Goal: Task Accomplishment & Management: Use online tool/utility

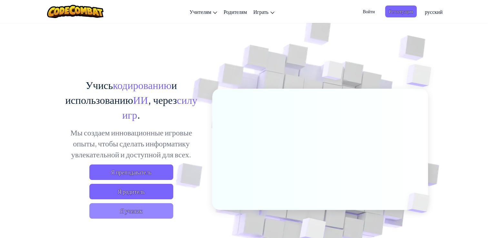
click at [148, 212] on span "Я ученик" at bounding box center [131, 210] width 84 height 15
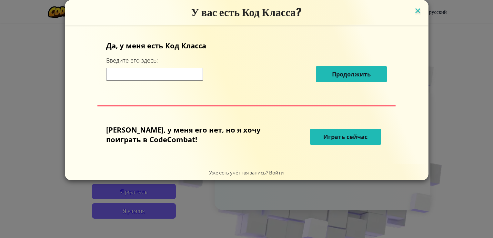
click at [414, 11] on img at bounding box center [418, 11] width 8 height 10
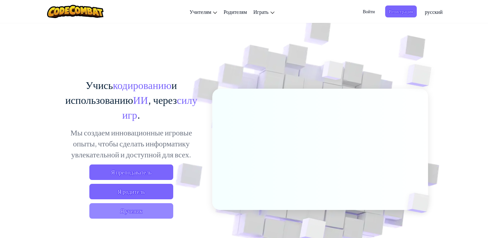
click at [128, 218] on span "Я ученик" at bounding box center [131, 210] width 84 height 15
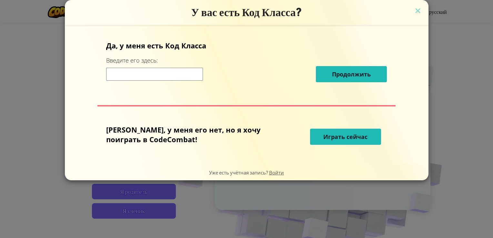
click at [345, 137] on span "Играть сейчас" at bounding box center [345, 137] width 44 height 8
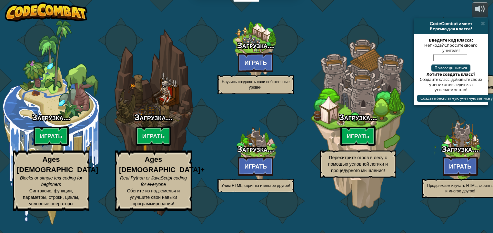
select select "ru"
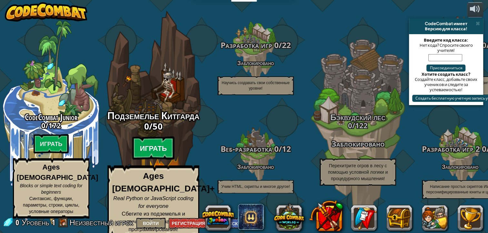
click at [164, 151] on btn "Играть" at bounding box center [153, 148] width 43 height 23
select select "ru"
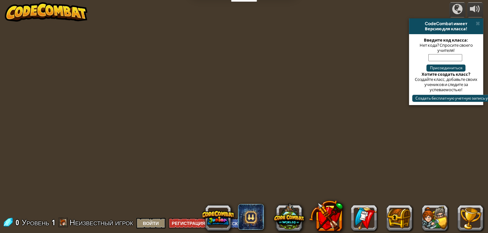
select select "ru"
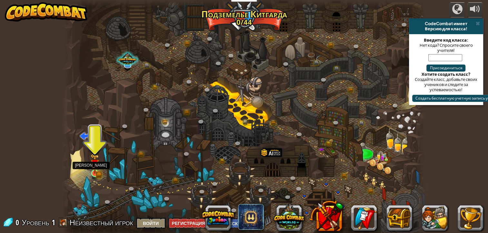
click at [98, 167] on img at bounding box center [94, 164] width 9 height 20
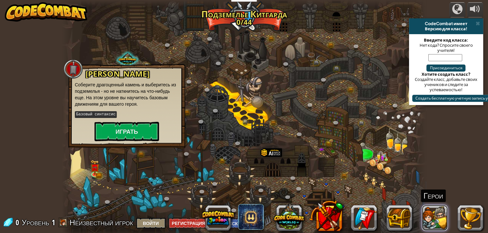
click at [442, 218] on button at bounding box center [435, 218] width 26 height 26
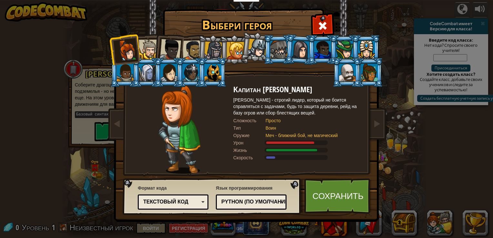
click at [239, 51] on div at bounding box center [235, 50] width 17 height 17
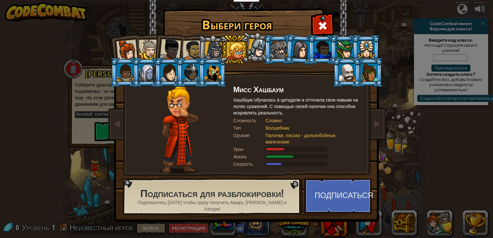
drag, startPoint x: 244, startPoint y: 52, endPoint x: 232, endPoint y: 53, distance: 12.6
click at [244, 52] on li at bounding box center [234, 49] width 29 height 29
click at [207, 51] on div at bounding box center [213, 51] width 18 height 18
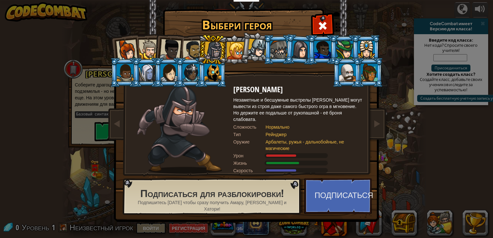
click at [188, 51] on div at bounding box center [193, 50] width 20 height 20
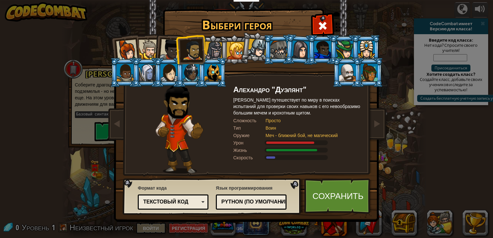
click at [176, 51] on div at bounding box center [170, 49] width 21 height 21
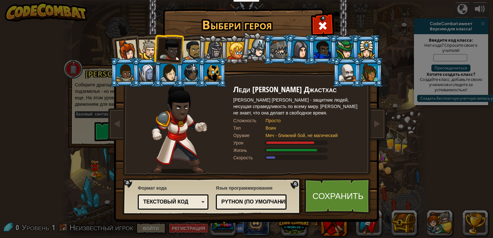
click at [148, 46] on div at bounding box center [149, 50] width 20 height 20
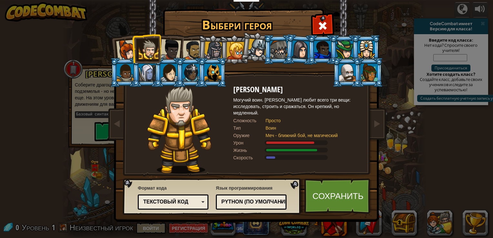
click at [373, 40] on li at bounding box center [365, 49] width 29 height 29
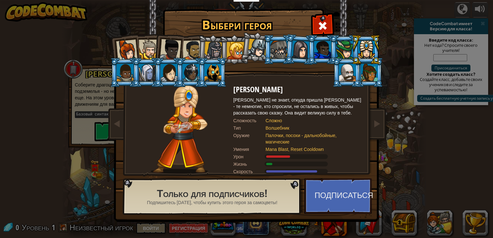
click at [121, 69] on div at bounding box center [125, 72] width 17 height 17
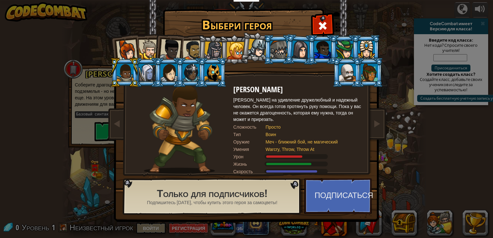
click at [156, 72] on li at bounding box center [168, 72] width 29 height 29
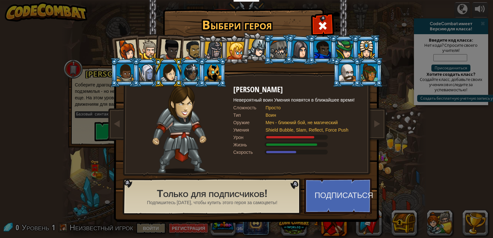
click at [177, 69] on div at bounding box center [169, 72] width 17 height 17
click at [160, 55] on div at bounding box center [170, 49] width 21 height 21
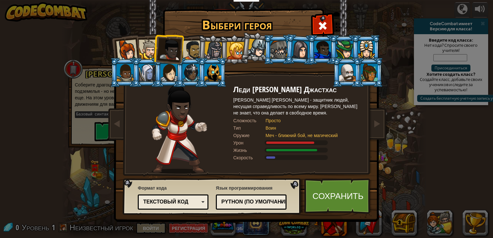
click at [186, 50] on div at bounding box center [193, 50] width 20 height 20
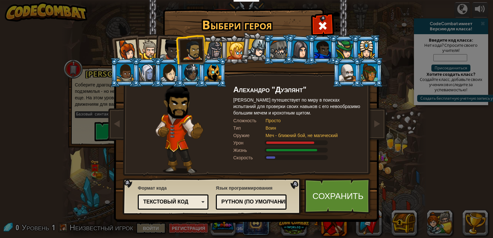
click at [207, 51] on div at bounding box center [213, 51] width 18 height 18
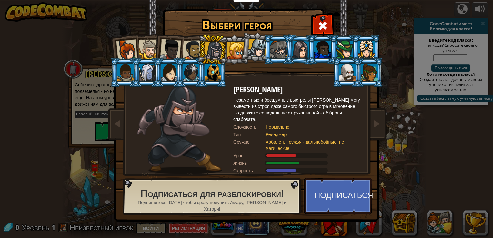
click at [231, 48] on div at bounding box center [235, 50] width 17 height 17
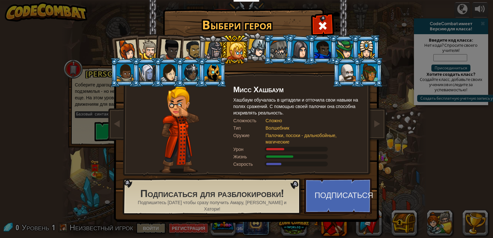
click at [247, 48] on li at bounding box center [234, 49] width 29 height 29
click at [247, 50] on li at bounding box center [234, 49] width 29 height 29
click at [253, 50] on div at bounding box center [257, 48] width 19 height 19
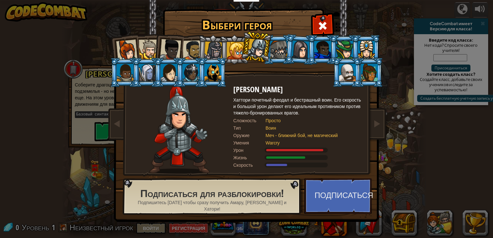
click at [206, 47] on div at bounding box center [213, 51] width 18 height 18
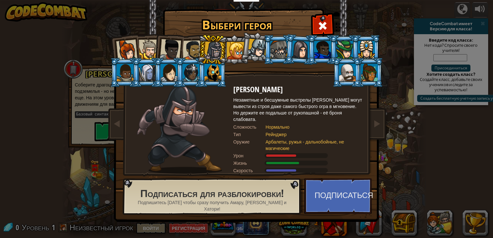
click at [188, 47] on div at bounding box center [193, 50] width 20 height 20
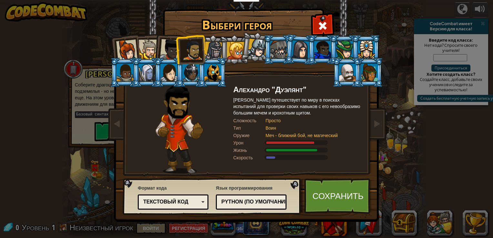
click at [174, 51] on div at bounding box center [170, 49] width 21 height 21
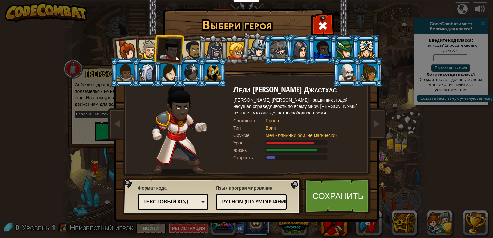
click at [150, 52] on div at bounding box center [149, 50] width 20 height 20
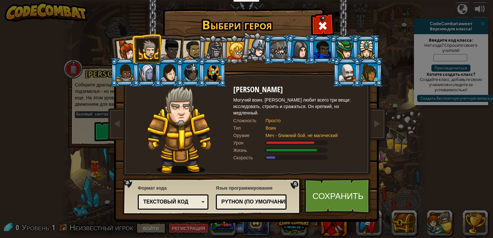
click at [125, 48] on div at bounding box center [126, 50] width 21 height 21
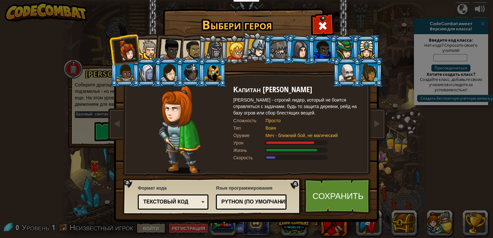
click at [157, 47] on li at bounding box center [169, 49] width 32 height 32
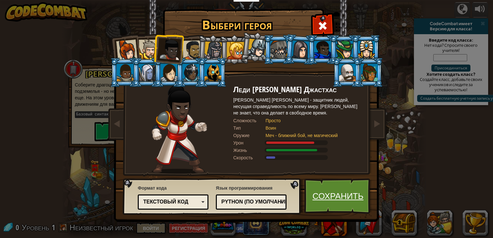
click at [328, 200] on link "Сохранить" at bounding box center [337, 196] width 67 height 36
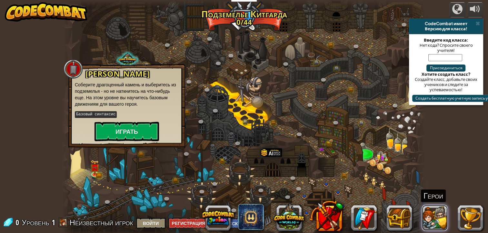
click at [431, 224] on button at bounding box center [435, 218] width 26 height 26
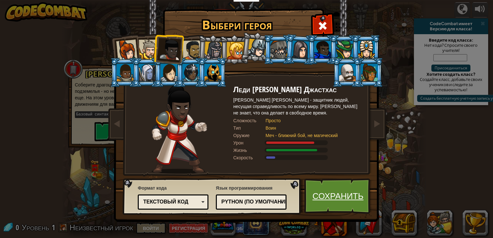
click at [330, 190] on link "Сохранить" at bounding box center [337, 196] width 67 height 36
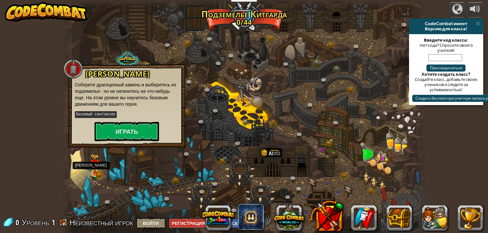
click at [99, 172] on img at bounding box center [94, 164] width 9 height 20
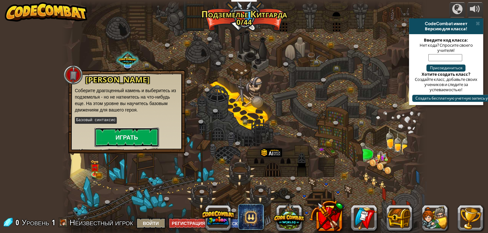
click at [129, 130] on button "Играть" at bounding box center [127, 137] width 65 height 19
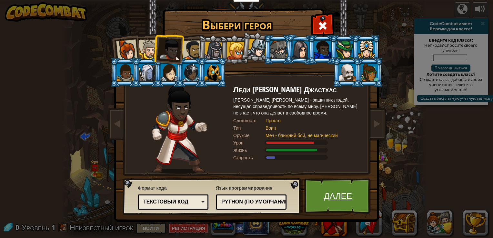
click at [326, 186] on link "Далее" at bounding box center [337, 196] width 67 height 36
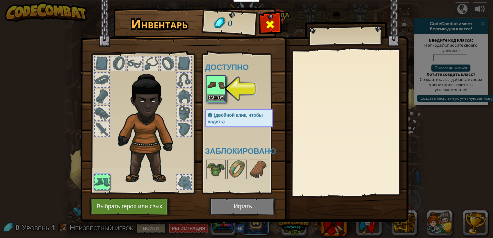
click at [263, 26] on div at bounding box center [270, 26] width 20 height 20
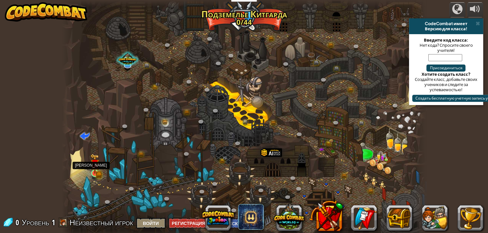
click at [97, 172] on img at bounding box center [94, 164] width 9 height 20
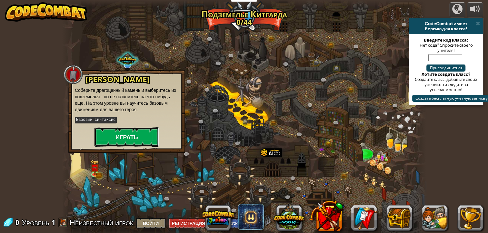
click at [106, 144] on button "Играть" at bounding box center [127, 136] width 65 height 19
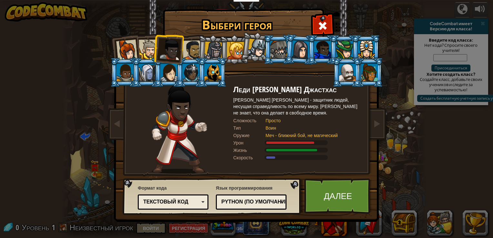
click at [227, 203] on div "Python (По умолчанию)" at bounding box center [249, 201] width 56 height 7
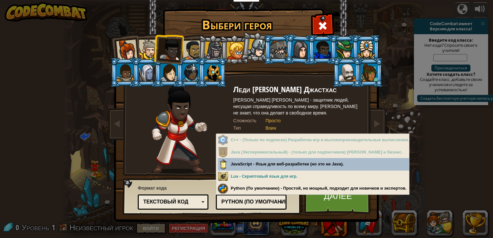
click at [290, 200] on div "Формат кода Текстовый код [GEOGRAPHIC_DATA] и код Блоки Блоки (иконки) Текстовы…" at bounding box center [212, 196] width 175 height 33
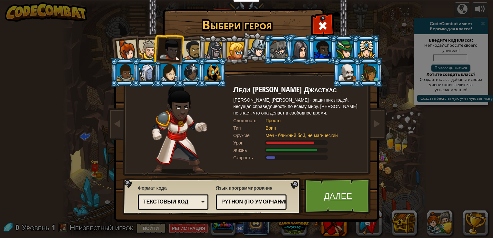
click at [325, 191] on link "Далее" at bounding box center [337, 196] width 67 height 36
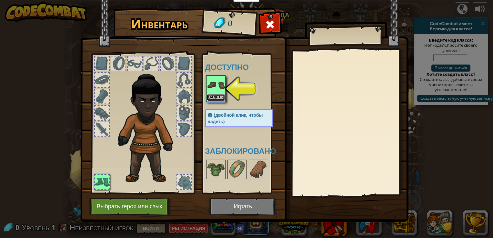
click at [215, 96] on button "Надеть" at bounding box center [216, 97] width 18 height 7
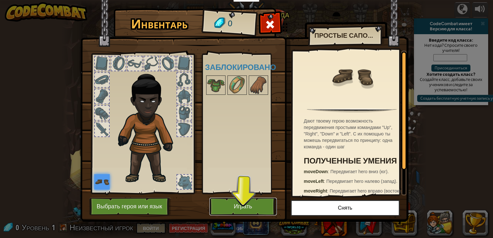
click at [248, 207] on button "Играть" at bounding box center [242, 207] width 67 height 18
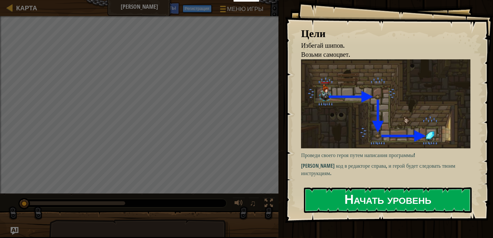
click at [346, 199] on button "Начать уровень" at bounding box center [388, 200] width 168 height 25
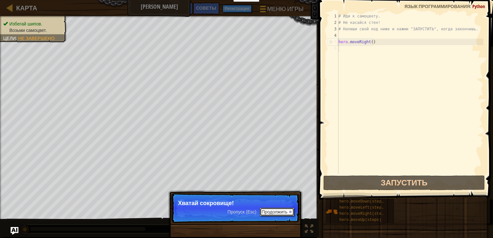
click at [280, 213] on button "Продолжить" at bounding box center [277, 212] width 35 height 8
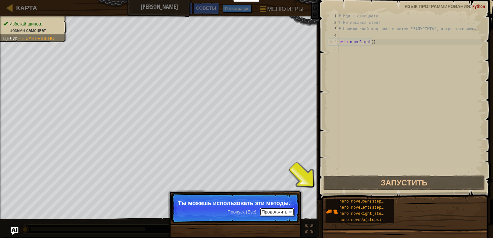
click at [280, 212] on button "Продолжить" at bounding box center [277, 212] width 35 height 8
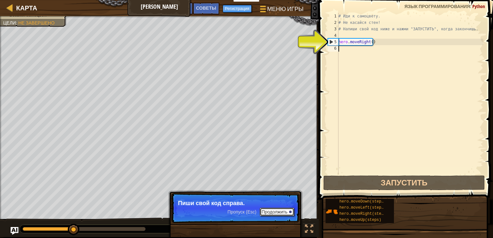
click at [279, 212] on button "Продолжить" at bounding box center [277, 212] width 35 height 8
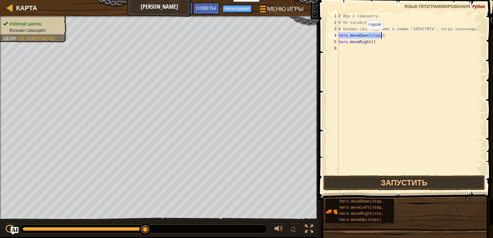
type textarea "hero.moveRight()"
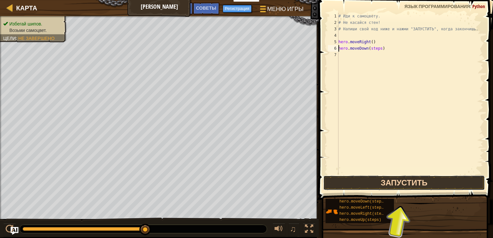
click at [408, 186] on button "Запустить" at bounding box center [404, 183] width 162 height 15
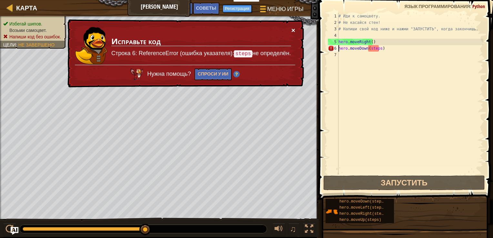
click at [292, 32] on button "×" at bounding box center [293, 30] width 4 height 7
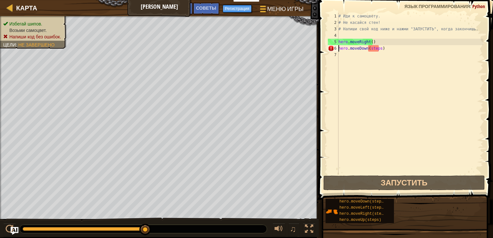
click at [378, 49] on div "# Иди к самоцвету. # Не касайся стен! # Напиши свой код ниже и нажми "ЗАПУСТИТЬ…" at bounding box center [410, 100] width 146 height 174
click at [377, 49] on div "# Иди к самоцвету. # Не касайся стен! # Напиши свой код ниже и нажми "ЗАПУСТИТЬ…" at bounding box center [410, 100] width 146 height 174
click at [378, 48] on div "# Иди к самоцвету. # Не касайся стен! # Напиши свой код ниже и нажми "ЗАПУСТИТЬ…" at bounding box center [410, 100] width 146 height 174
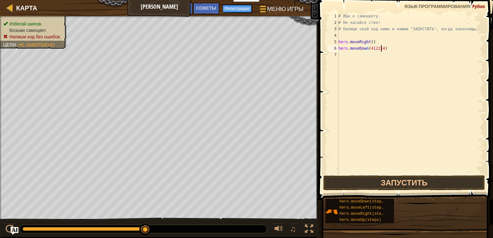
scroll to position [3, 3]
click at [400, 179] on button "Запустить" at bounding box center [404, 183] width 162 height 15
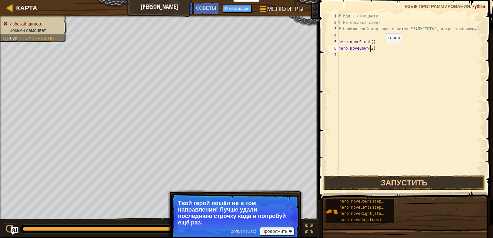
scroll to position [3, 2]
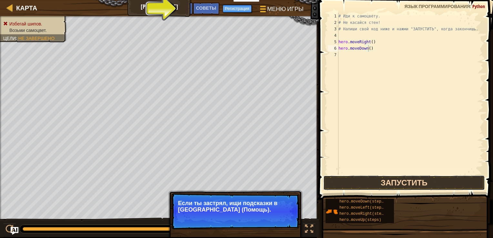
click at [399, 180] on button "Запустить" at bounding box center [404, 183] width 162 height 15
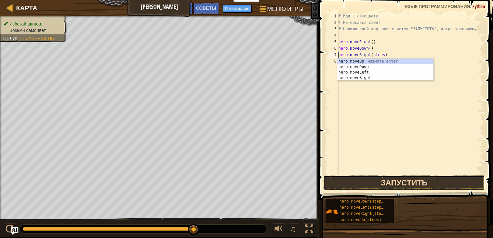
click at [401, 184] on button "Запустить" at bounding box center [404, 183] width 162 height 15
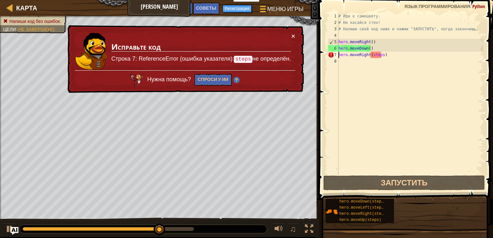
click at [381, 56] on div "# Иди к самоцвету. # Не касайся стен! # Напиши свой код ниже и нажми "ЗАПУСТИТЬ…" at bounding box center [410, 100] width 146 height 174
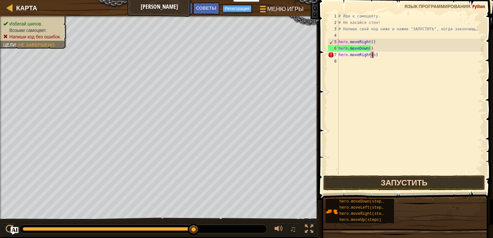
type textarea "hero.moveRight()"
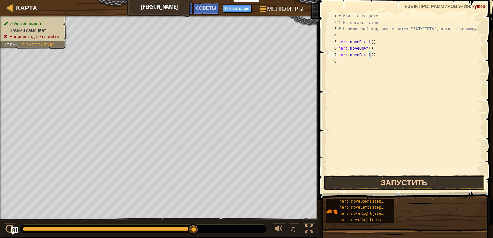
click at [386, 186] on button "Запустить" at bounding box center [404, 183] width 162 height 15
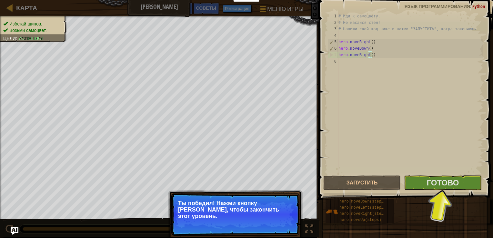
scroll to position [3, 0]
click at [432, 167] on div "# Иди к самоцвету. # Не касайся стен! # Напиши свой код ниже и нажми "ЗАПУСТИТЬ…" at bounding box center [410, 100] width 146 height 174
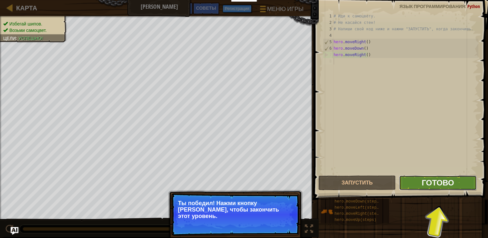
click at [439, 186] on span "Готово" at bounding box center [438, 183] width 32 height 10
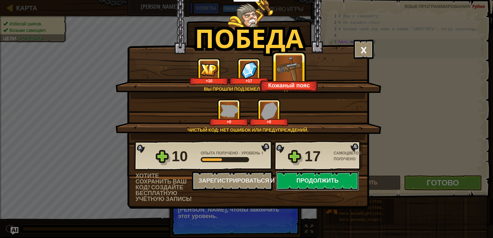
click at [316, 182] on button "Продолжить" at bounding box center [317, 180] width 83 height 19
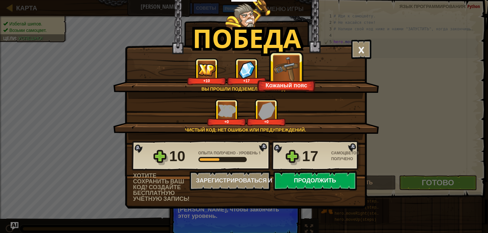
select select "ru"
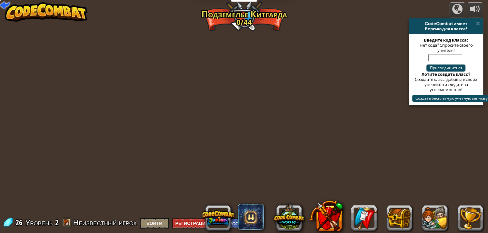
select select "ru"
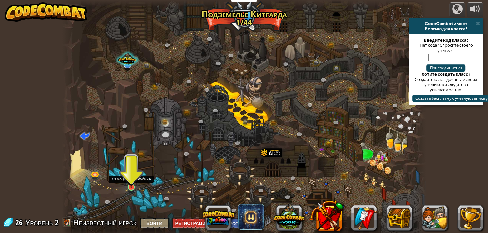
click at [133, 184] on img at bounding box center [131, 177] width 9 height 21
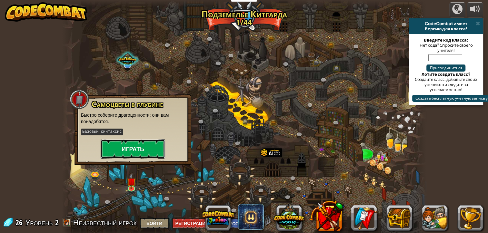
click at [124, 148] on button "Играть" at bounding box center [133, 148] width 65 height 19
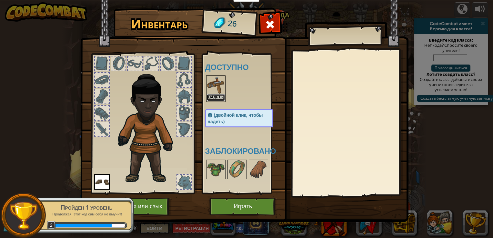
click at [218, 95] on button "Надеть" at bounding box center [216, 97] width 18 height 7
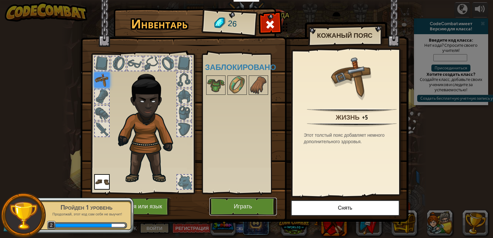
click at [236, 209] on button "Играть" at bounding box center [242, 207] width 67 height 18
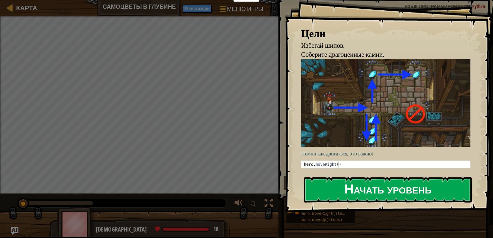
click at [359, 186] on button "Начать уровень" at bounding box center [388, 189] width 168 height 25
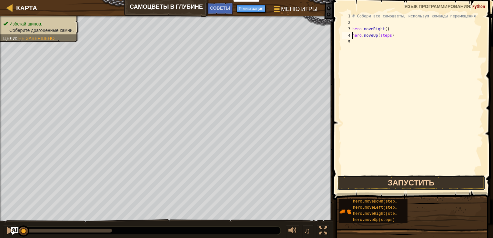
click at [408, 178] on button "Запустить" at bounding box center [411, 183] width 148 height 15
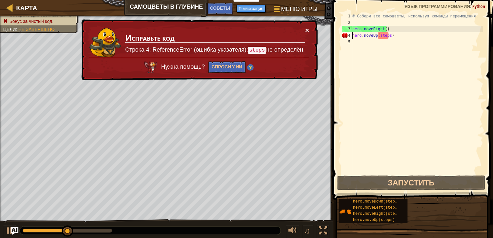
click at [306, 30] on button "×" at bounding box center [307, 30] width 4 height 7
click at [391, 37] on div "# Собери все самоцветы, используя команды перемещения. hero . moveRight ( ) her…" at bounding box center [417, 100] width 132 height 174
click at [388, 36] on div "# Собери все самоцветы, используя команды перемещения. hero . moveRight ( ) her…" at bounding box center [417, 100] width 132 height 174
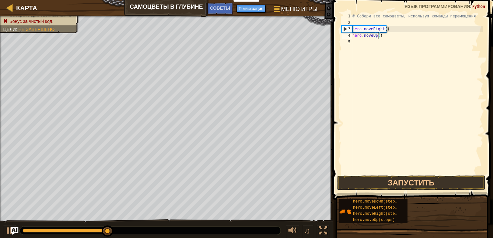
click at [392, 190] on span at bounding box center [414, 90] width 166 height 219
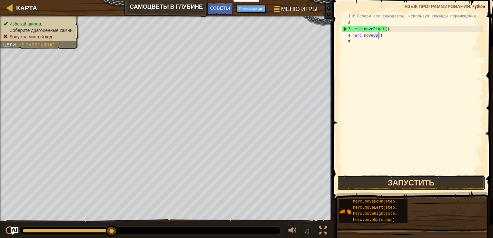
click at [384, 180] on button "Запустить" at bounding box center [411, 183] width 148 height 15
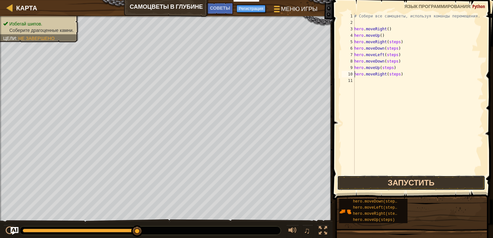
click at [391, 181] on button "Запустить" at bounding box center [411, 183] width 148 height 15
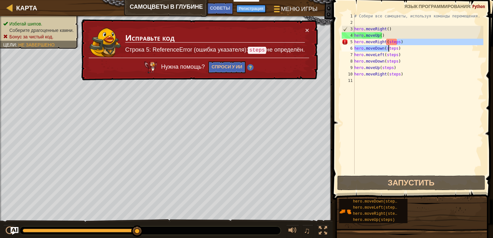
drag, startPoint x: 397, startPoint y: 42, endPoint x: 392, endPoint y: 42, distance: 5.2
click at [392, 42] on div "# Собери все самоцветы, используя команды перемещения. hero . moveRight ( ) her…" at bounding box center [418, 100] width 130 height 174
click at [388, 42] on div "# Собери все самоцветы, используя команды перемещения. hero . moveRight ( ) her…" at bounding box center [418, 100] width 130 height 174
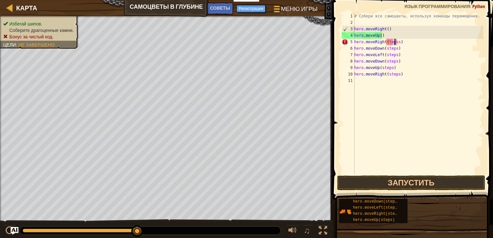
click at [396, 42] on div "# Собери все самоцветы, используя команды перемещения. hero . moveRight ( ) her…" at bounding box center [418, 93] width 130 height 161
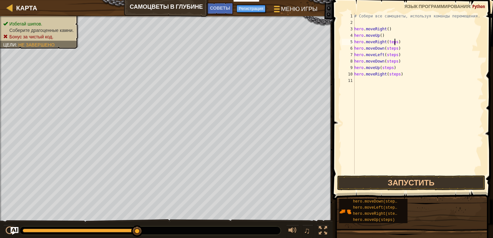
click at [395, 42] on div "# Собери все самоцветы, используя команды перемещения. hero . moveRight ( ) her…" at bounding box center [418, 100] width 130 height 174
click at [395, 48] on div "# Собери все самоцветы, используя команды перемещения. hero . moveRight ( ) her…" at bounding box center [418, 100] width 130 height 174
type textarea ")"
click at [382, 50] on div "# Собери все самоцветы, используя команды перемещения. hero . moveRight ( ) her…" at bounding box center [418, 100] width 130 height 174
click at [383, 178] on button "Запустить" at bounding box center [411, 183] width 148 height 15
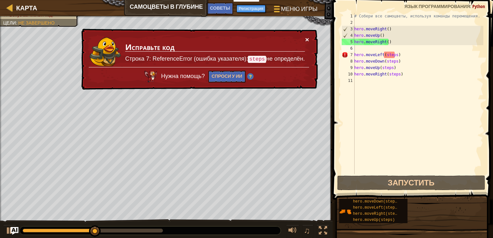
click at [306, 42] on button "×" at bounding box center [307, 39] width 4 height 7
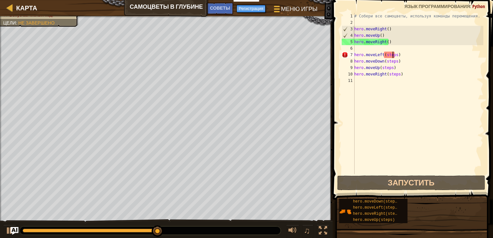
click at [394, 55] on div "# Собери все самоцветы, используя команды перемещения. hero . moveRight ( ) her…" at bounding box center [418, 100] width 130 height 174
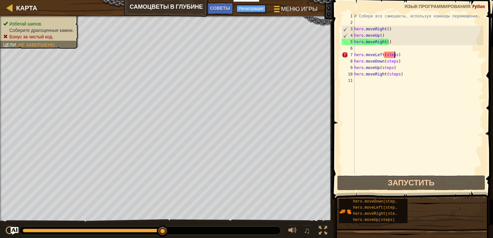
click at [395, 55] on div "# Собери все самоцветы, используя команды перемещения. hero . moveRight ( ) her…" at bounding box center [418, 100] width 130 height 174
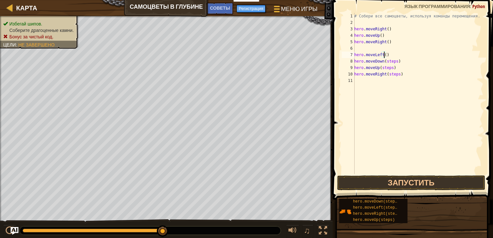
click at [395, 61] on div "# Собери все самоцветы, используя команды перемещения. hero . moveRight ( ) her…" at bounding box center [418, 100] width 130 height 174
click at [390, 67] on div "# Собери все самоцветы, используя команды перемещения. hero . moveRight ( ) her…" at bounding box center [418, 100] width 130 height 174
click at [396, 75] on div "# Собери все самоцветы, используя команды перемещения. hero . moveRight ( ) her…" at bounding box center [418, 100] width 130 height 174
click at [444, 62] on div "# Собери все самоцветы, используя команды перемещения. hero . moveRight ( ) her…" at bounding box center [418, 100] width 130 height 174
click at [396, 49] on div "# Собери все самоцветы, используя команды перемещения. hero . moveRight ( ) her…" at bounding box center [418, 93] width 130 height 161
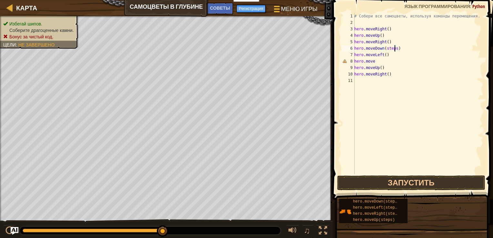
click at [395, 49] on div "# Собери все самоцветы, используя команды перемещения. hero . moveRight ( ) her…" at bounding box center [418, 100] width 130 height 174
click at [391, 52] on div "# Собери все самоцветы, используя команды перемещения. hero . moveRight ( ) her…" at bounding box center [418, 100] width 130 height 174
click at [381, 64] on div "# Собери все самоцветы, используя команды перемещения. hero . moveRight ( ) her…" at bounding box center [418, 100] width 130 height 174
type textarea "hero.moveDown()"
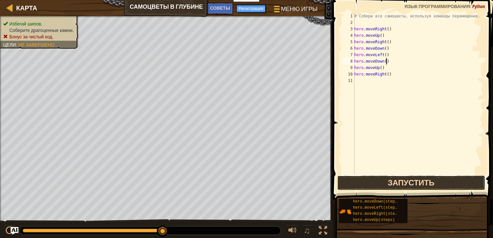
click at [414, 184] on button "Запустить" at bounding box center [411, 183] width 148 height 15
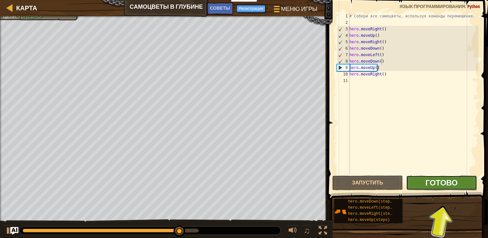
click at [447, 186] on span "Готово" at bounding box center [442, 183] width 32 height 10
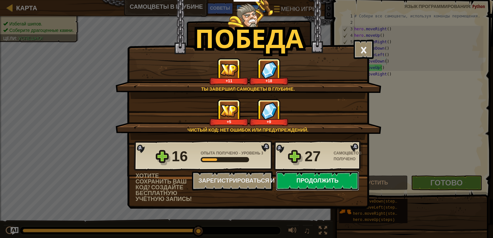
click at [314, 180] on button "Продолжить" at bounding box center [317, 180] width 83 height 19
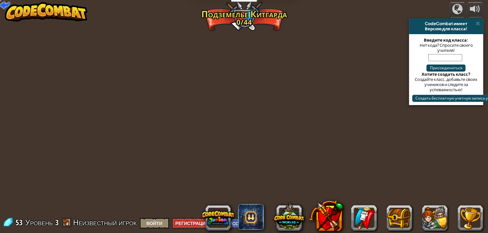
select select "ru"
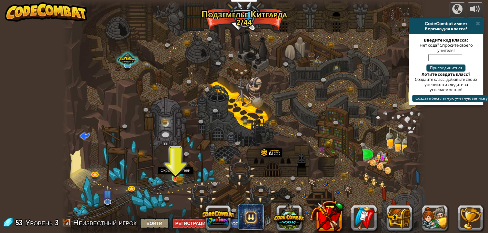
click at [177, 178] on img at bounding box center [175, 169] width 9 height 20
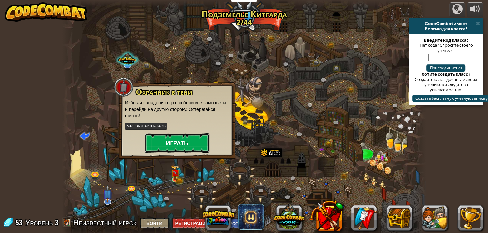
click at [186, 147] on button "Играть" at bounding box center [177, 143] width 65 height 19
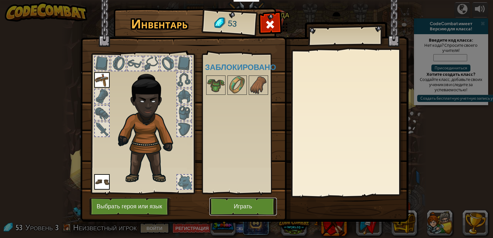
click at [241, 206] on button "Играть" at bounding box center [242, 207] width 67 height 18
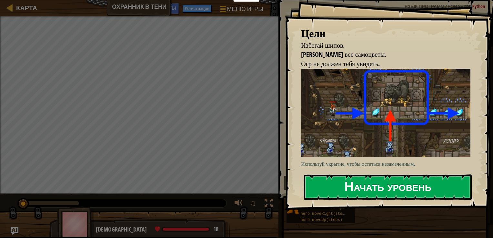
click at [361, 187] on button "Начать уровень" at bounding box center [388, 187] width 168 height 25
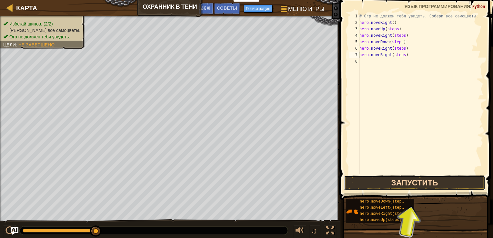
click at [381, 182] on button "Запустить" at bounding box center [414, 183] width 141 height 15
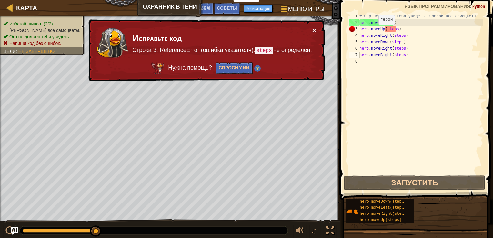
click at [315, 30] on button "×" at bounding box center [314, 30] width 4 height 7
click at [394, 30] on div "# Огр не должен тебя увидеть. Собери все самоцветы. hero . moveRight ( ) hero .…" at bounding box center [420, 100] width 125 height 174
click at [395, 28] on div "# Огр не должен тебя увидеть. Собери все самоцветы. hero . moveRight ( ) hero .…" at bounding box center [420, 100] width 125 height 174
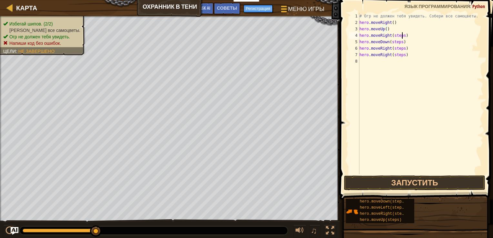
click at [403, 36] on div "# Огр не должен тебя увидеть. Собери все самоцветы. hero . moveRight ( ) hero .…" at bounding box center [420, 100] width 125 height 174
click at [401, 42] on div "# Огр не должен тебя увидеть. Собери все самоцветы. hero . moveRight ( ) hero .…" at bounding box center [420, 100] width 125 height 174
click at [401, 48] on div "# Огр не должен тебя увидеть. Собери все самоцветы. hero . moveRight ( ) hero .…" at bounding box center [420, 100] width 125 height 174
click at [401, 54] on div "# Огр не должен тебя увидеть. Собери все самоцветы. hero . moveRight ( ) hero .…" at bounding box center [420, 100] width 125 height 174
type textarea "hero.moveRight()"
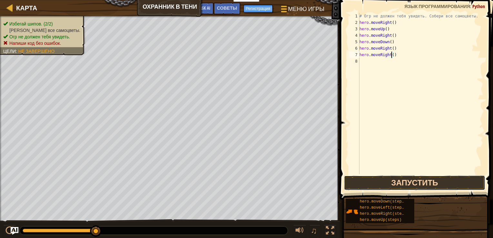
click at [411, 185] on button "Запустить" at bounding box center [414, 183] width 141 height 15
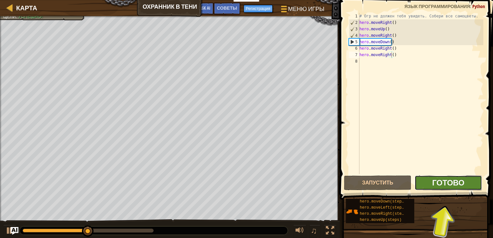
click at [444, 186] on span "Готово" at bounding box center [448, 183] width 32 height 10
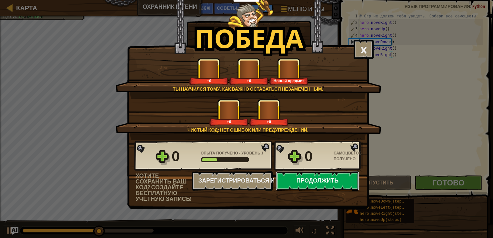
click at [315, 184] on button "Продолжить" at bounding box center [317, 180] width 83 height 19
select select "ru"
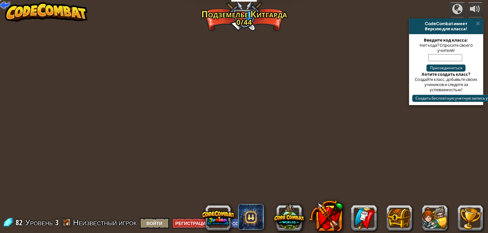
select select "ru"
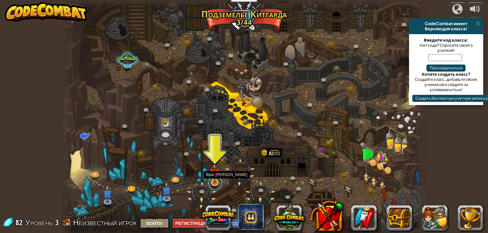
click at [212, 185] on link at bounding box center [215, 183] width 13 height 13
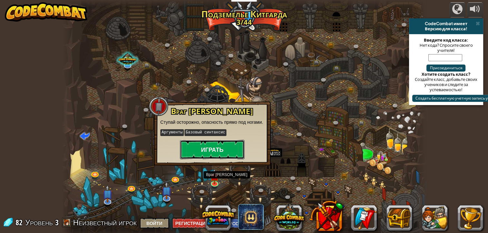
click at [231, 151] on button "Играть" at bounding box center [212, 149] width 65 height 19
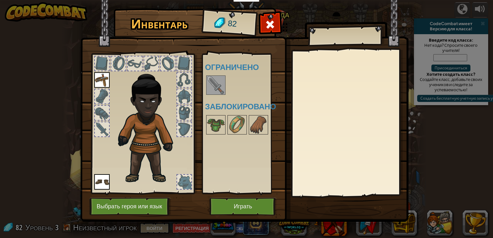
click at [218, 80] on img at bounding box center [216, 85] width 18 height 18
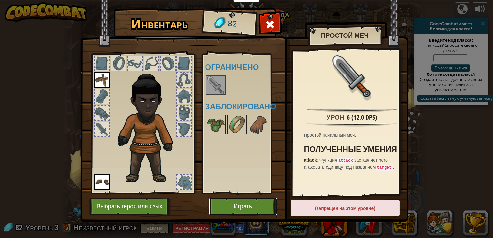
click at [238, 207] on button "Играть" at bounding box center [242, 207] width 67 height 18
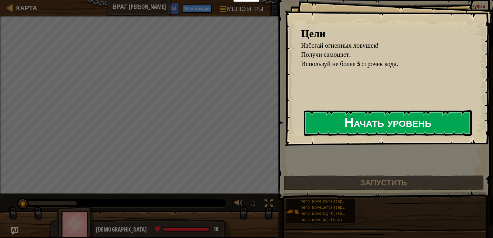
click at [379, 126] on button "Начать уровень" at bounding box center [388, 122] width 168 height 25
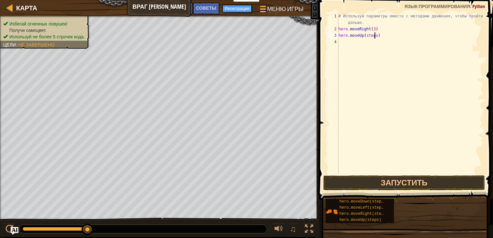
click at [374, 36] on div "# Используй параметры вместе с методами движения, чтобы пройти дальше. hero . m…" at bounding box center [410, 103] width 146 height 181
click at [379, 48] on div "# Используй параметры вместе с методами движения, чтобы пройти дальше. hero . m…" at bounding box center [410, 103] width 146 height 181
click at [380, 42] on div "# Используй параметры вместе с методами движения, чтобы пройти дальше. hero . m…" at bounding box center [410, 103] width 146 height 181
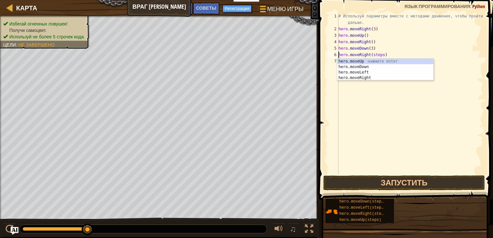
click at [381, 53] on div "# Используй параметры вместе с методами движения, чтобы пройти дальше. hero . m…" at bounding box center [410, 103] width 146 height 181
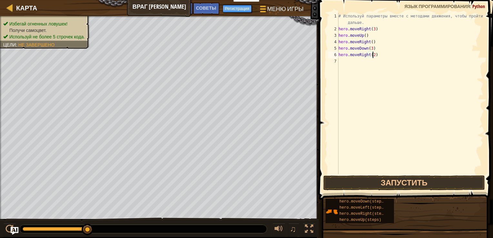
scroll to position [3, 3]
type textarea "hero.moveRight(2)"
click at [394, 179] on button "Запустить" at bounding box center [404, 183] width 162 height 15
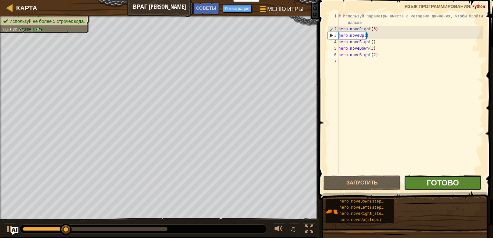
click at [458, 188] on span "Готово" at bounding box center [443, 183] width 32 height 10
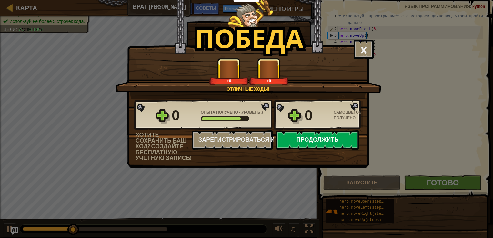
click at [298, 135] on button "Продолжить" at bounding box center [317, 139] width 83 height 19
select select "ru"
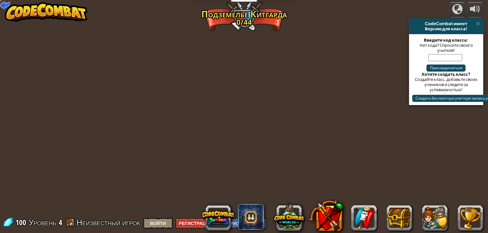
select select "ru"
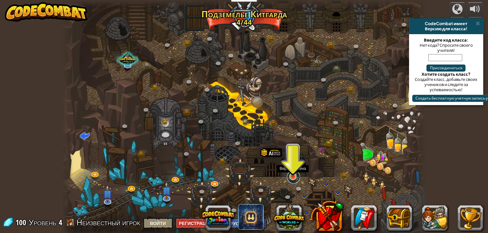
click at [294, 178] on link at bounding box center [293, 177] width 13 height 13
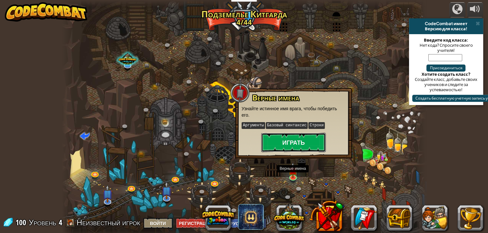
click at [286, 133] on button "Играть" at bounding box center [293, 142] width 65 height 19
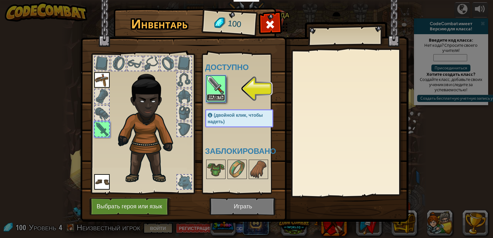
click at [215, 100] on button "Надеть" at bounding box center [216, 97] width 18 height 7
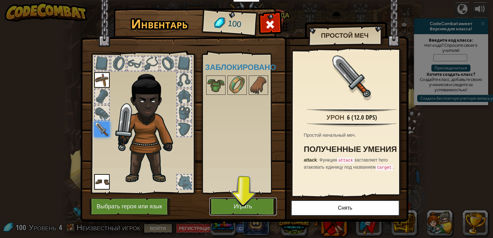
click at [247, 211] on button "Играть" at bounding box center [242, 207] width 67 height 18
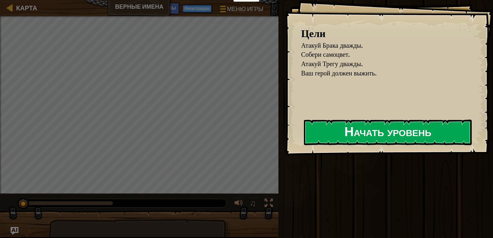
click at [332, 125] on button "Начать уровень" at bounding box center [388, 132] width 168 height 25
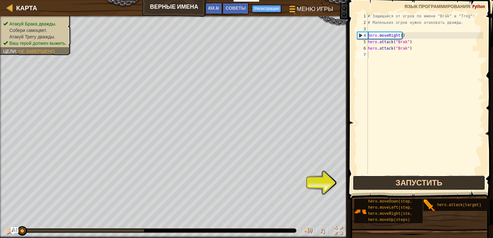
click at [414, 179] on button "Запустить" at bounding box center [419, 183] width 133 height 15
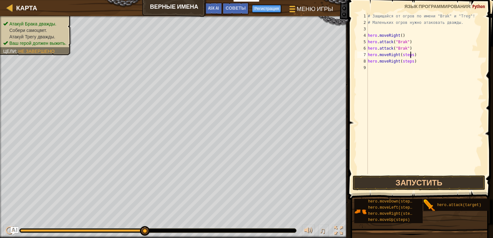
click at [410, 54] on div "# Защищайся от огров по имени "Brak" и "Treg"! # Маленьких огров нужно атаковат…" at bounding box center [425, 100] width 117 height 174
type textarea "hero.moveRight(2)"
drag, startPoint x: 428, startPoint y: 59, endPoint x: 367, endPoint y: 62, distance: 61.4
click at [367, 62] on div "1 2 3 4 5 6 7 8 9 # Защищайся от огров по имени "Brak" и "Treg"! # Маленьких ог…" at bounding box center [419, 93] width 127 height 161
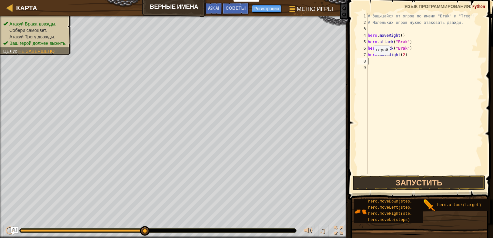
scroll to position [3, 0]
drag, startPoint x: 435, startPoint y: 206, endPoint x: 388, endPoint y: 51, distance: 161.6
click at [388, 51] on div "Советы 1 2 3 4 5 6 7 8 9 # Защищайся от огров по имени "Brak" и "Treg"! # Мален…" at bounding box center [419, 117] width 147 height 235
drag, startPoint x: 431, startPoint y: 206, endPoint x: 423, endPoint y: 126, distance: 80.4
click at [423, 128] on div "Советы 1 2 3 4 5 6 7 8 9 # Защищайся от огров по имени "Brak" и "Treg"! # Мален…" at bounding box center [419, 117] width 147 height 235
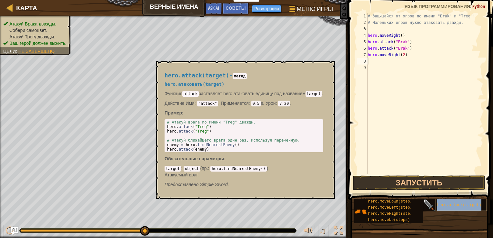
click at [439, 208] on div "hero.attack(target)" at bounding box center [461, 205] width 51 height 12
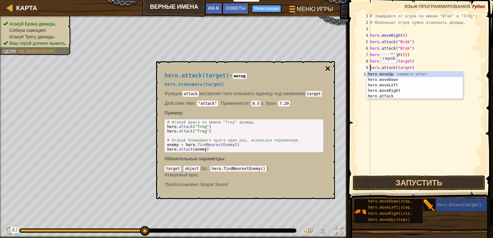
click at [328, 67] on button "×" at bounding box center [327, 68] width 5 height 9
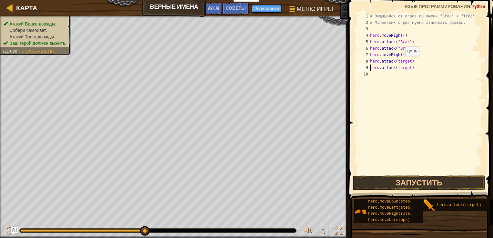
click at [402, 63] on div "# Защищайся от огров по имени "Brak" и "Treg"! # Маленьких огров нужно атаковат…" at bounding box center [426, 100] width 115 height 174
click at [408, 63] on div "# Защищайся от огров по имени "Brak" и "Treg"! # Маленьких огров нужно атаковат…" at bounding box center [426, 100] width 115 height 174
click at [376, 101] on div "Карта Верные имена Меню игры Готово Регистрация Советы Ask AI 1 ההההההההההההההה…" at bounding box center [246, 119] width 493 height 238
click at [408, 68] on div "# Защищайся от огров по имени "Brak" и "Treg"! # Маленьких огров нужно атаковат…" at bounding box center [426, 100] width 115 height 174
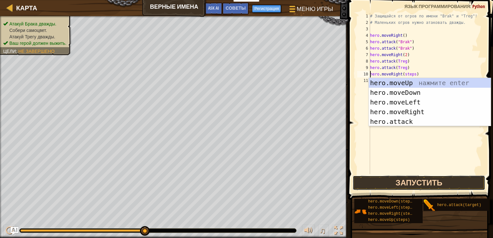
click at [393, 183] on button "Запустить" at bounding box center [419, 183] width 133 height 15
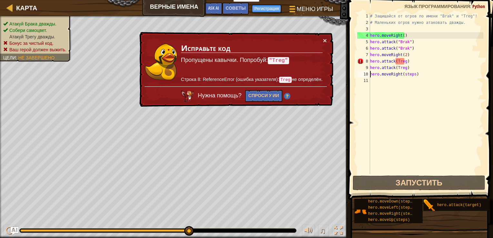
click at [321, 42] on td "Исправьте код Пропущены кавычки. Попробуй: "Treg" Строка 8: ReferenceError (оши…" at bounding box center [252, 61] width 142 height 49
click at [324, 39] on button "×" at bounding box center [325, 40] width 4 height 7
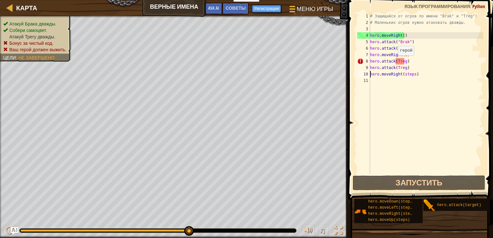
click at [395, 62] on div "# Защищайся от огров по имени "Brak" и "Treg"! # Маленьких огров нужно атаковат…" at bounding box center [426, 100] width 115 height 174
type textarea "hero.attack(Treg)"
click at [395, 61] on div "# Защищайся от огров по имени "Brak" и "Treg"! # Маленьких огров нужно атаковат…" at bounding box center [426, 93] width 115 height 161
drag, startPoint x: 437, startPoint y: 78, endPoint x: 410, endPoint y: 68, distance: 28.8
click at [436, 78] on div "# Защищайся от огров по имени "Brak" и "Treg"! # Маленьких огров нужно атаковат…" at bounding box center [426, 100] width 115 height 174
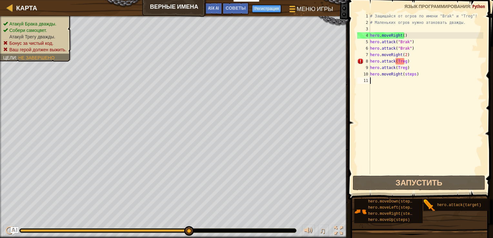
scroll to position [3, 0]
click at [396, 62] on div "# Защищайся от огров по имени "Brak" и "Treg"! # Маленьких огров нужно атаковат…" at bounding box center [426, 100] width 115 height 174
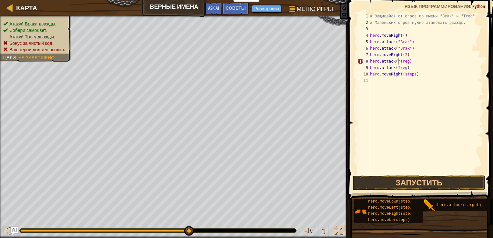
click at [406, 60] on div "# Защищайся от огров по имени "Brak" и "Treg"! # Маленьких огров нужно атаковат…" at bounding box center [426, 100] width 115 height 174
drag, startPoint x: 395, startPoint y: 67, endPoint x: 408, endPoint y: 72, distance: 13.0
click at [396, 67] on div "# Защищайся от огров по имени "Brak" и "Treg"! # Маленьких огров нужно атаковат…" at bounding box center [426, 100] width 115 height 174
click at [406, 68] on div "# Защищайся от огров по имени "Brak" и "Treg"! # Маленьких огров нужно атаковат…" at bounding box center [426, 100] width 115 height 174
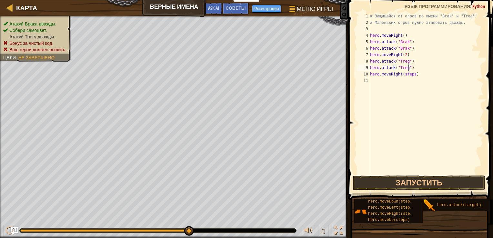
click at [412, 75] on div "# Защищайся от огров по имени "Brak" и "Treg"! # Маленьких огров нужно атаковат…" at bounding box center [426, 100] width 115 height 174
click at [413, 81] on div "# Защищайся от огров по имени "Brak" и "Treg"! # Маленьких огров нужно атаковат…" at bounding box center [426, 100] width 115 height 174
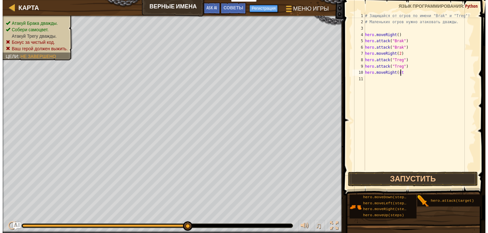
scroll to position [3, 2]
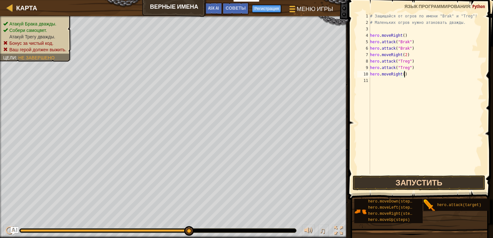
type textarea "hero.moveRight()"
click at [403, 182] on button "Запустить" at bounding box center [419, 183] width 133 height 15
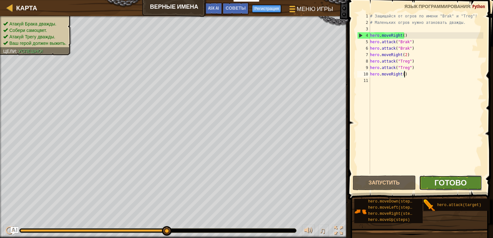
click at [454, 182] on span "Готово" at bounding box center [450, 183] width 32 height 10
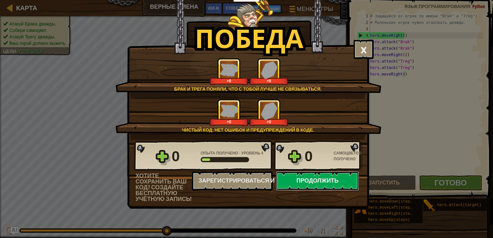
click at [302, 173] on button "Продолжить" at bounding box center [317, 180] width 83 height 19
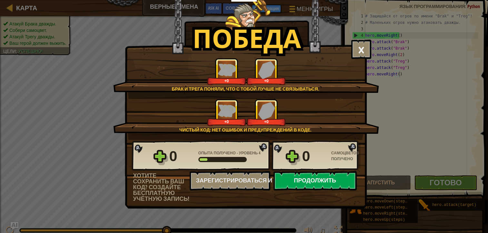
select select "ru"
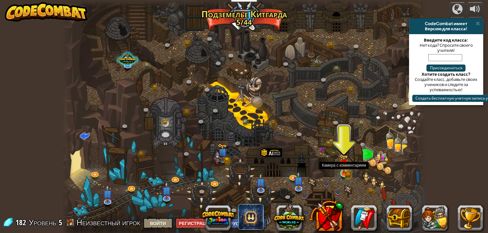
click at [349, 169] on img at bounding box center [344, 164] width 9 height 20
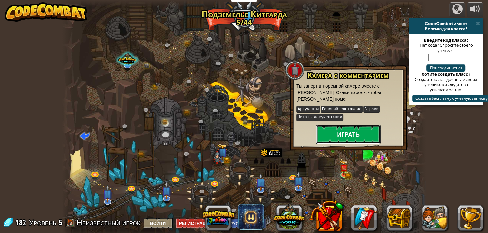
click at [331, 141] on button "Играть" at bounding box center [348, 134] width 65 height 19
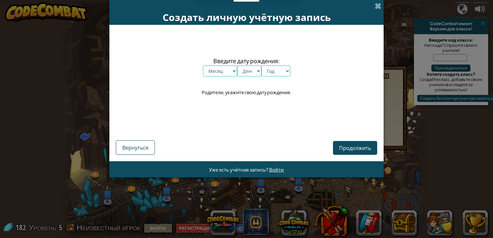
click at [331, 134] on div "Создать личную учётную запись Введите дату рождения: Месяц январь февраль март …" at bounding box center [246, 89] width 274 height 178
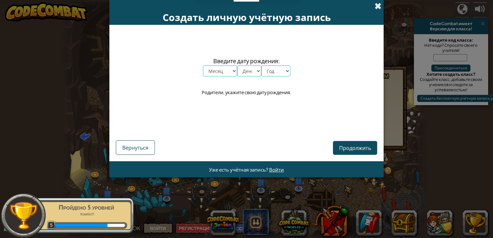
click at [381, 4] on span at bounding box center [378, 6] width 7 height 7
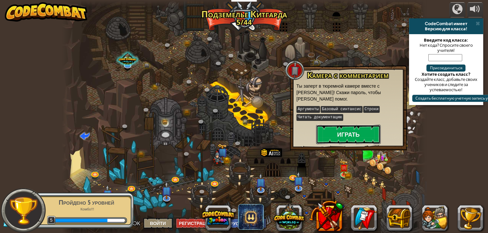
click at [366, 133] on button "Играть" at bounding box center [348, 134] width 65 height 19
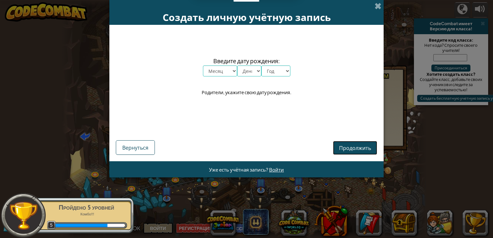
drag, startPoint x: 356, startPoint y: 147, endPoint x: 424, endPoint y: 129, distance: 70.3
click at [423, 129] on div "Создать личную учётную запись Введите дату рождения: Месяц январь февраль март …" at bounding box center [246, 119] width 493 height 238
drag, startPoint x: 379, startPoint y: 5, endPoint x: 385, endPoint y: 47, distance: 43.3
click at [379, 5] on span at bounding box center [378, 6] width 7 height 7
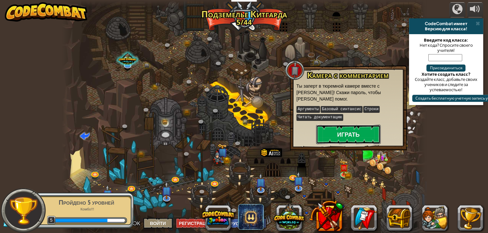
click at [357, 131] on button "Играть" at bounding box center [348, 134] width 65 height 19
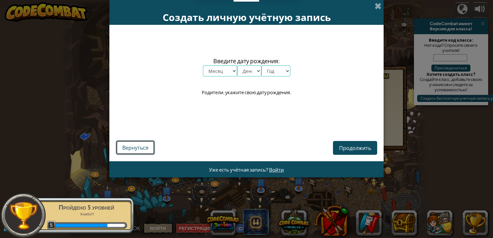
click at [119, 144] on button "Вернуться" at bounding box center [135, 147] width 39 height 15
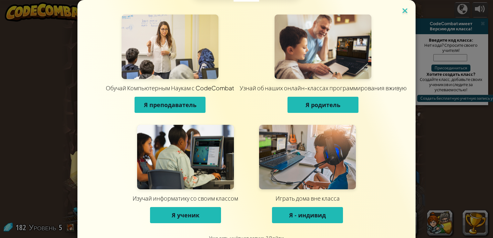
click at [403, 14] on img at bounding box center [405, 11] width 8 height 10
